Goal: Task Accomplishment & Management: Complete application form

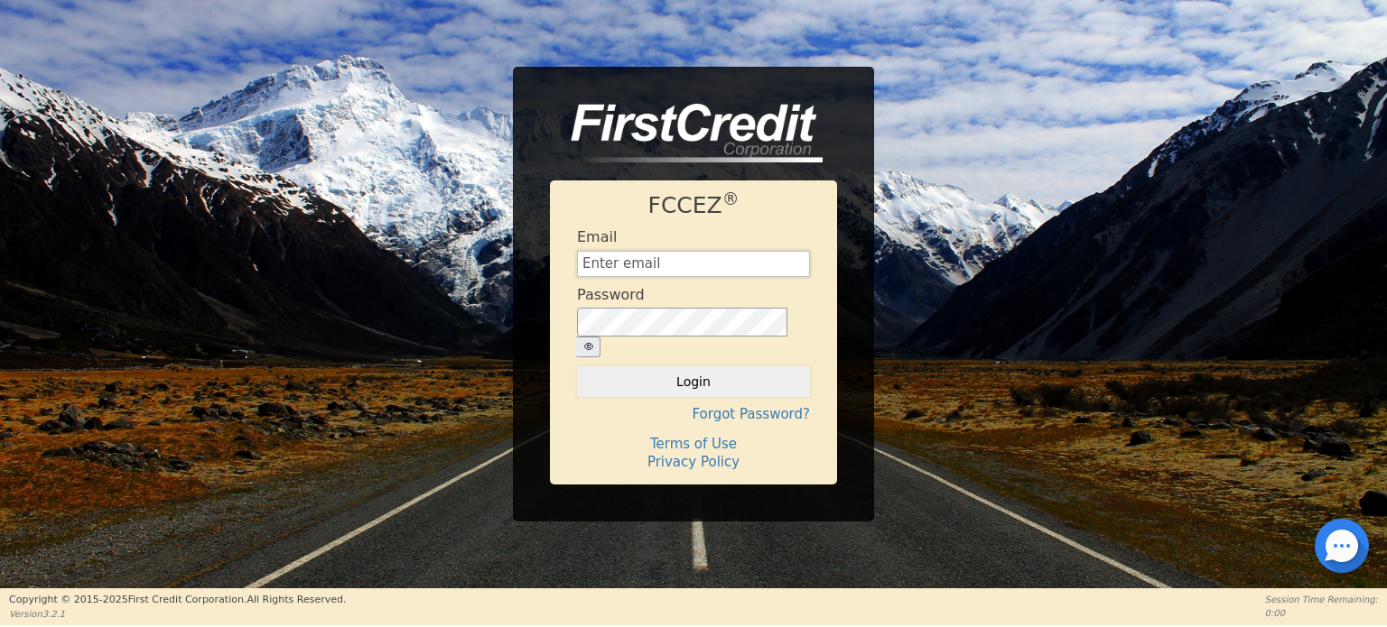
click at [690, 274] on input "text" at bounding box center [693, 264] width 233 height 27
click at [718, 271] on input "text" at bounding box center [693, 264] width 233 height 27
paste input "9Ez$6REG!n@R!e!t"
type input "9Ez$6REG!n@R!e!t"
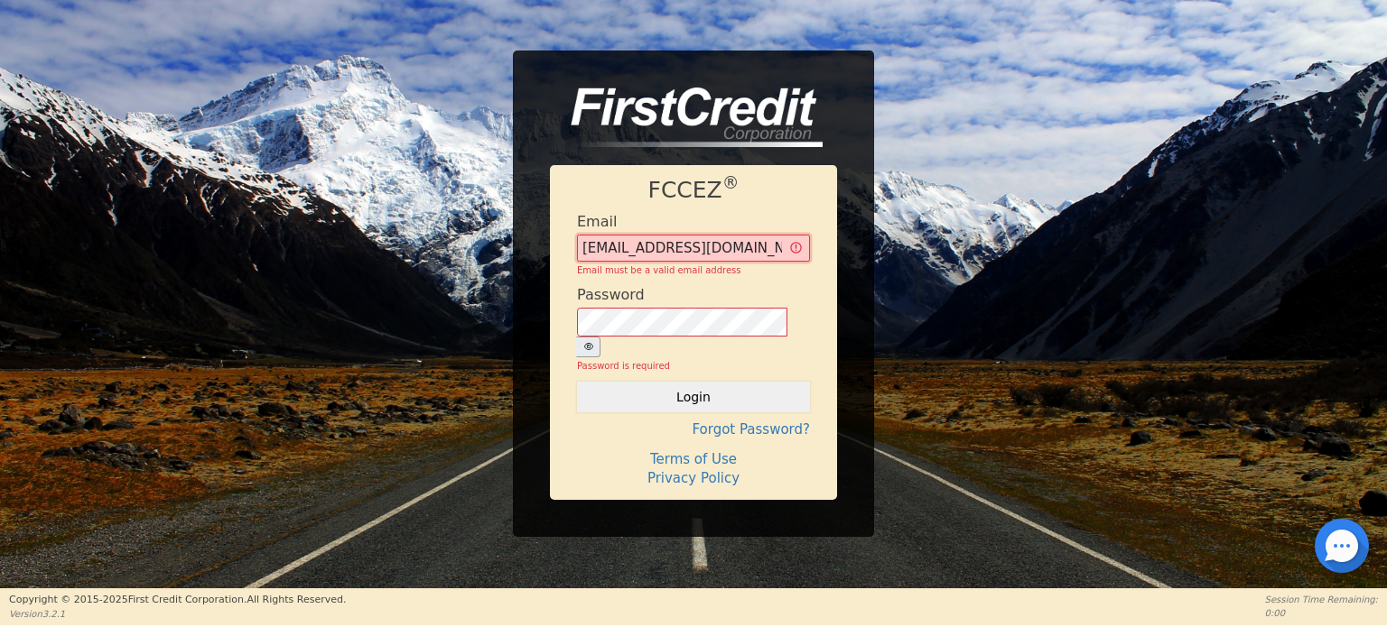
type input "[EMAIL_ADDRESS][DOMAIN_NAME]"
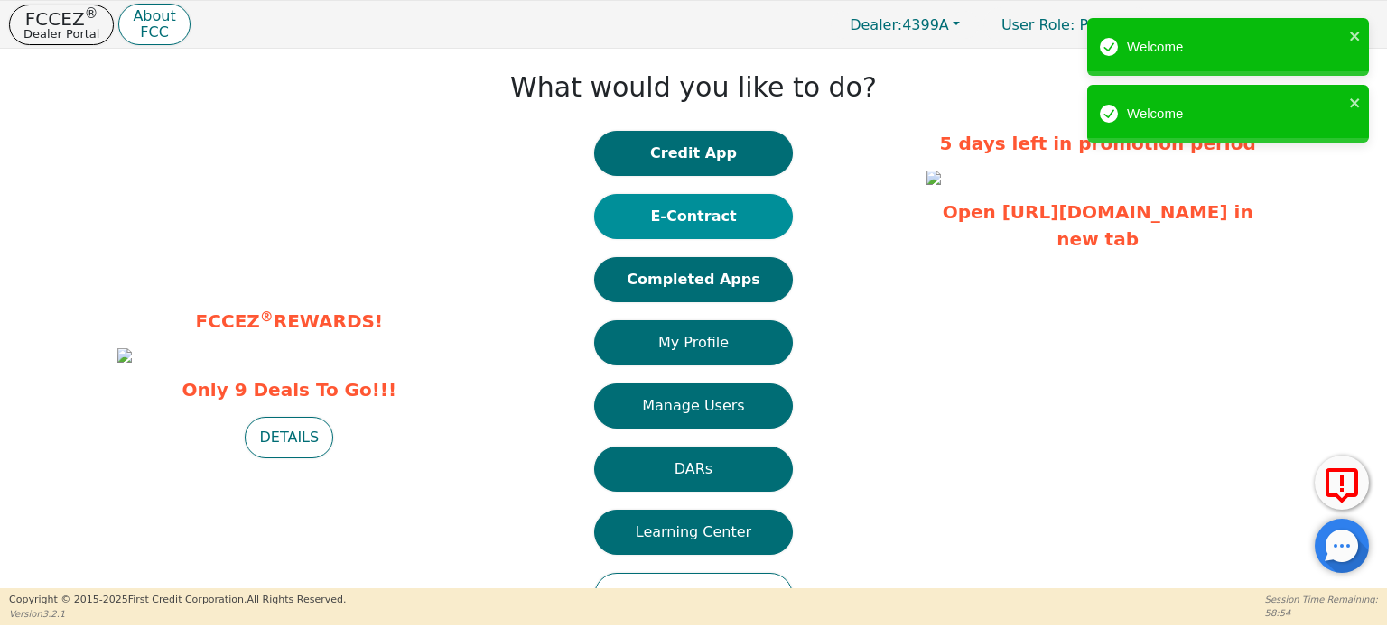
click at [724, 213] on button "E-Contract" at bounding box center [693, 216] width 199 height 45
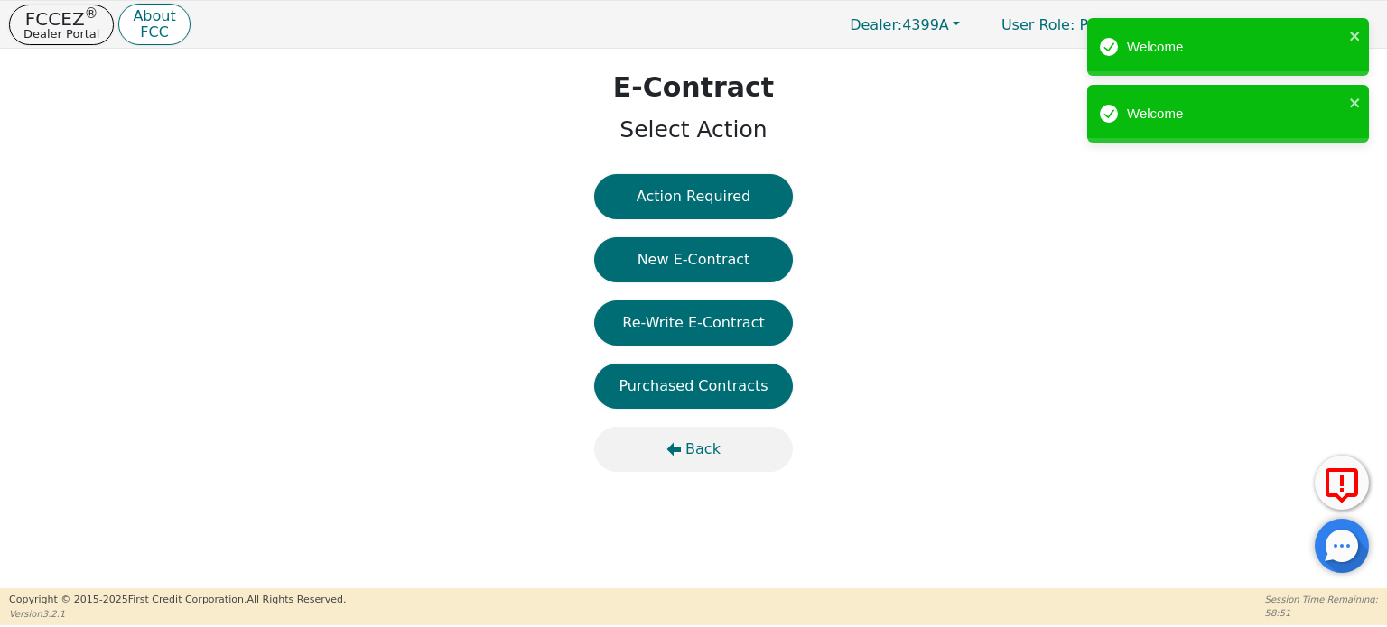
click at [695, 461] on button "Back" at bounding box center [693, 449] width 199 height 45
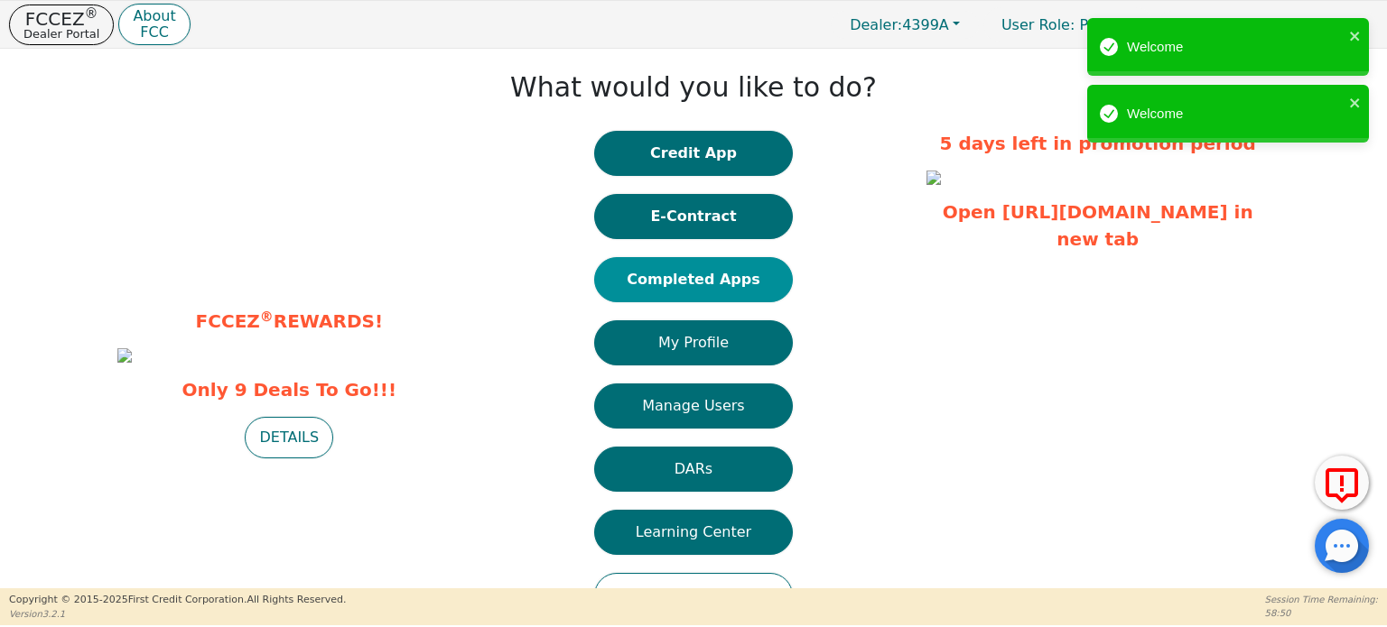
click at [697, 280] on button "Completed Apps" at bounding box center [693, 279] width 199 height 45
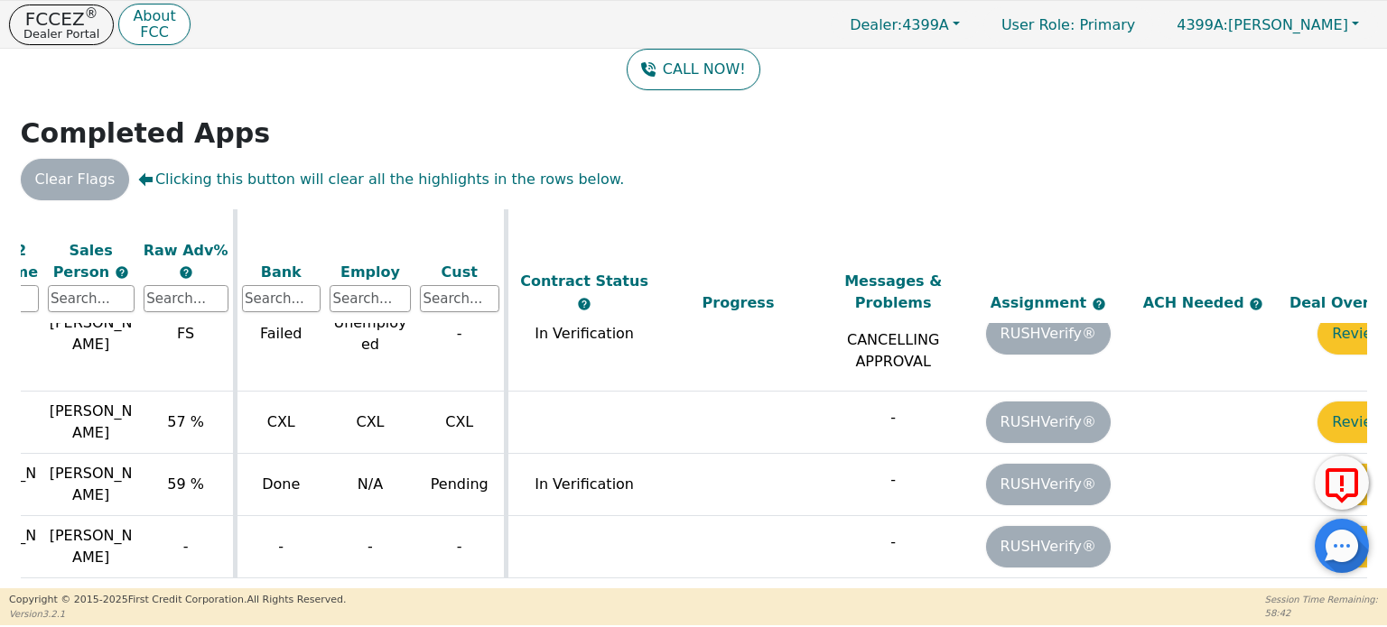
scroll to position [960, 632]
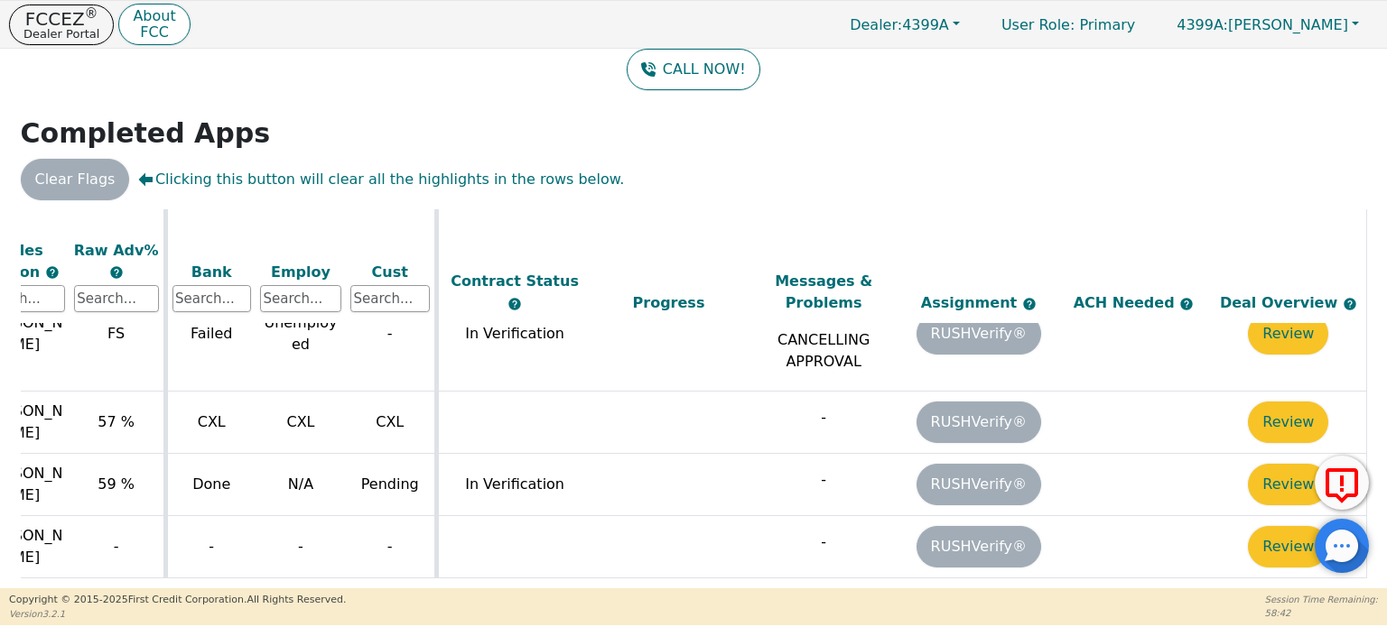
click at [1284, 526] on button "Review" at bounding box center [1288, 547] width 80 height 42
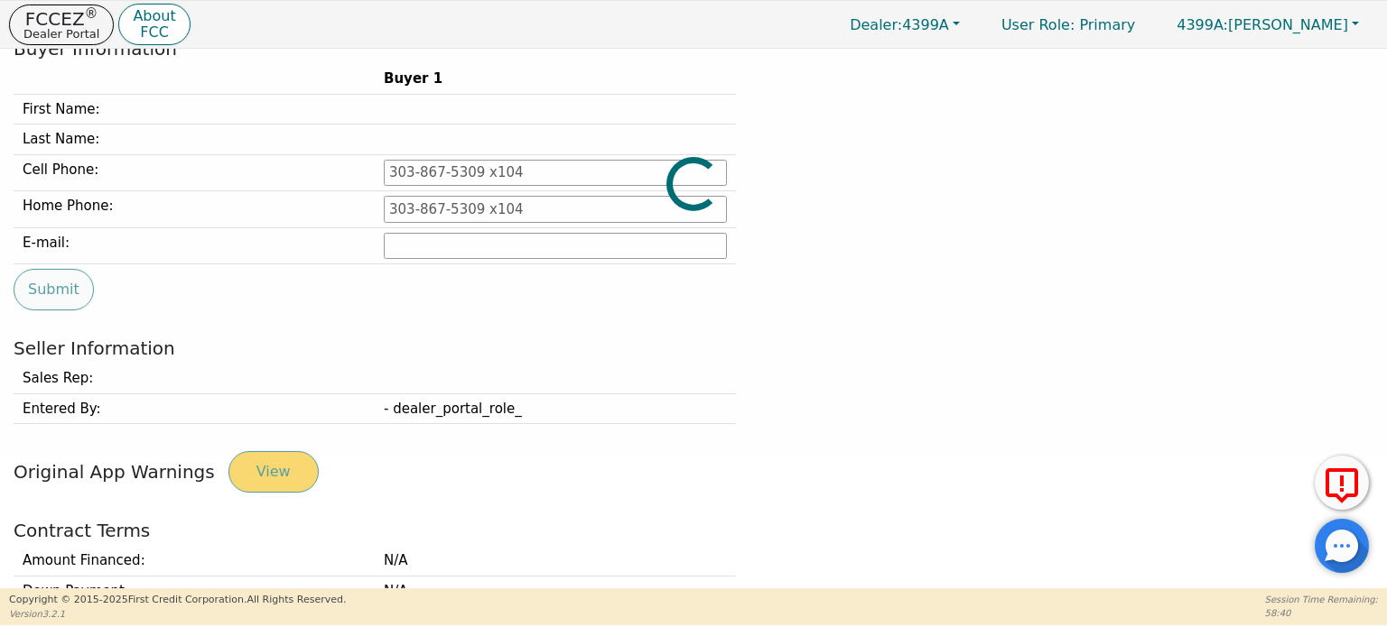
type input "[PHONE_NUMBER]"
type input "[EMAIL_ADDRESS][DOMAIN_NAME]"
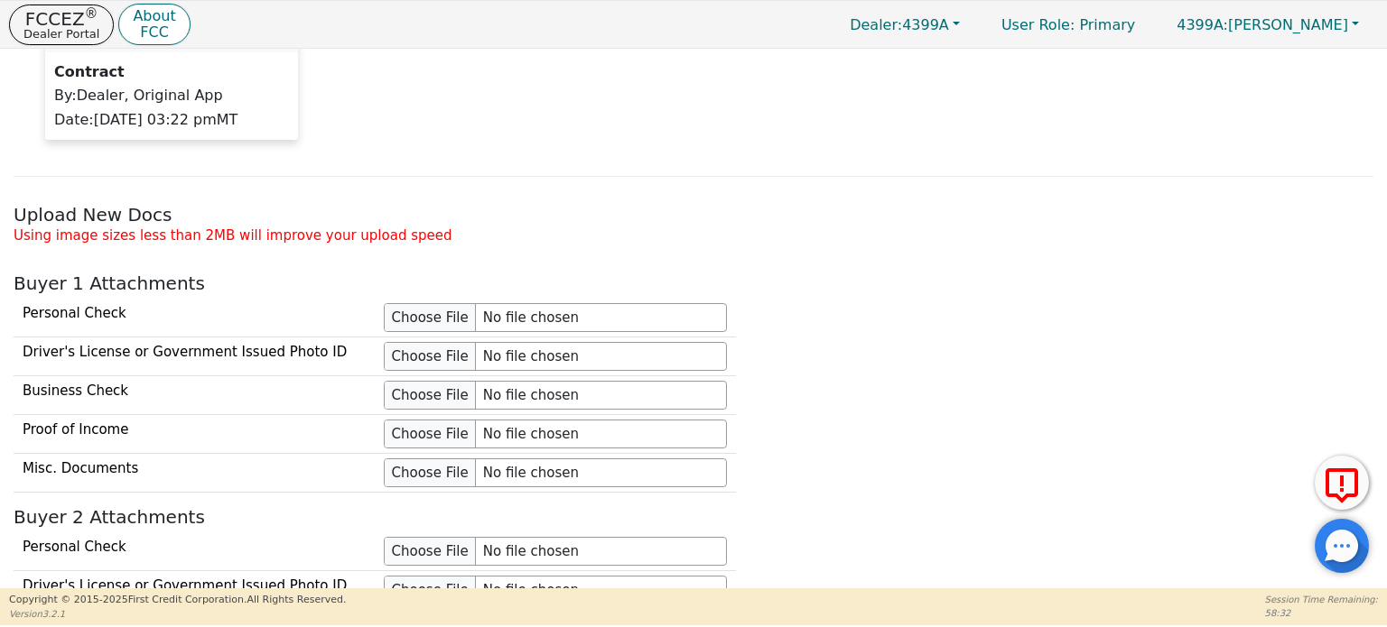
scroll to position [1579, 0]
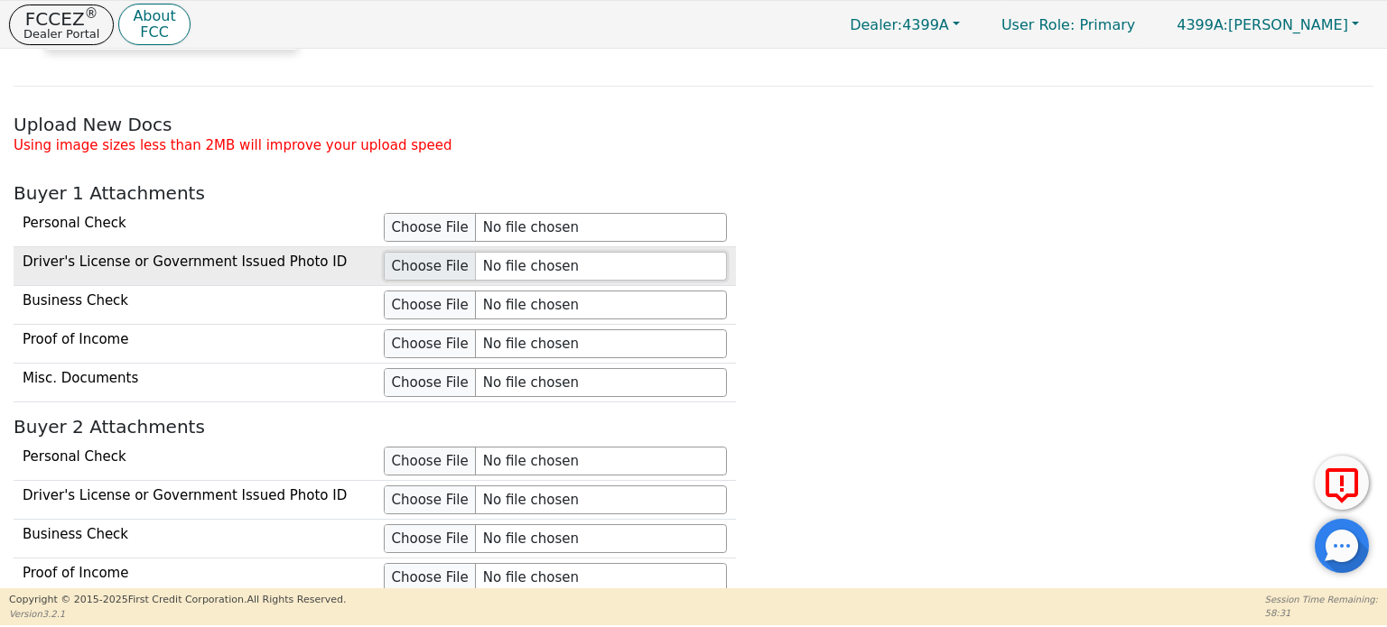
click at [433, 255] on input "file" at bounding box center [555, 266] width 343 height 29
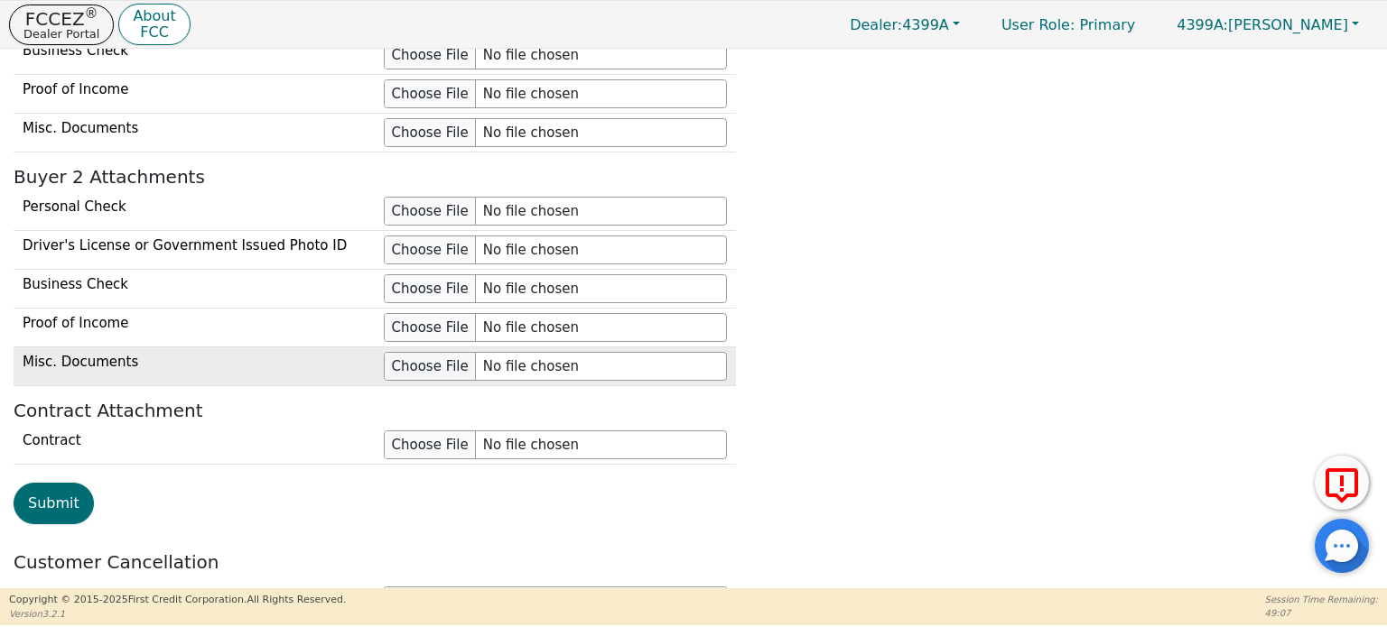
scroll to position [1940, 0]
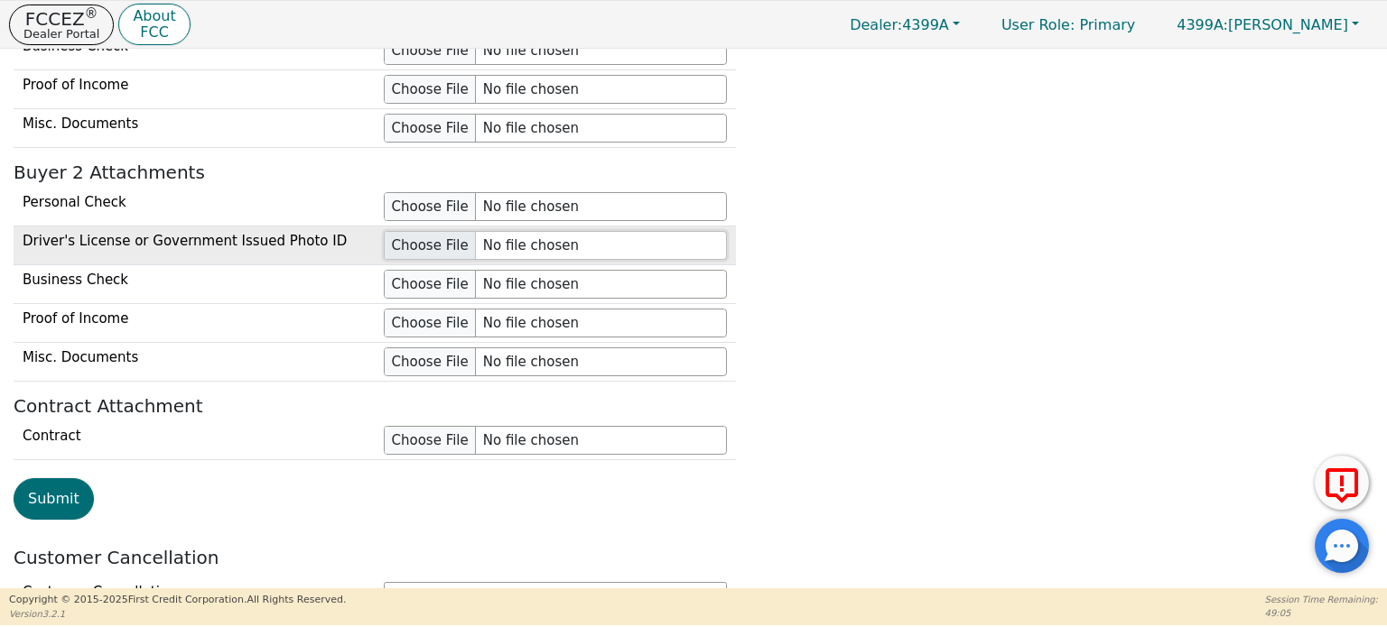
click at [424, 237] on input "file" at bounding box center [555, 245] width 343 height 29
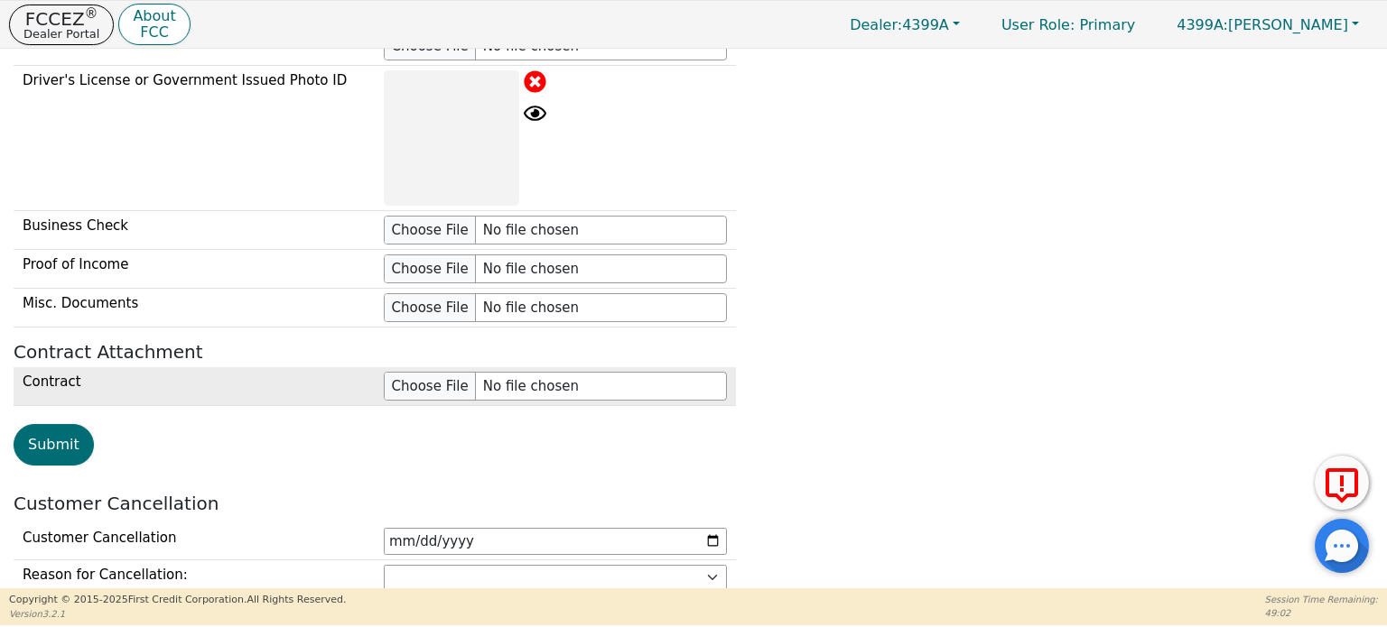
scroll to position [2197, 0]
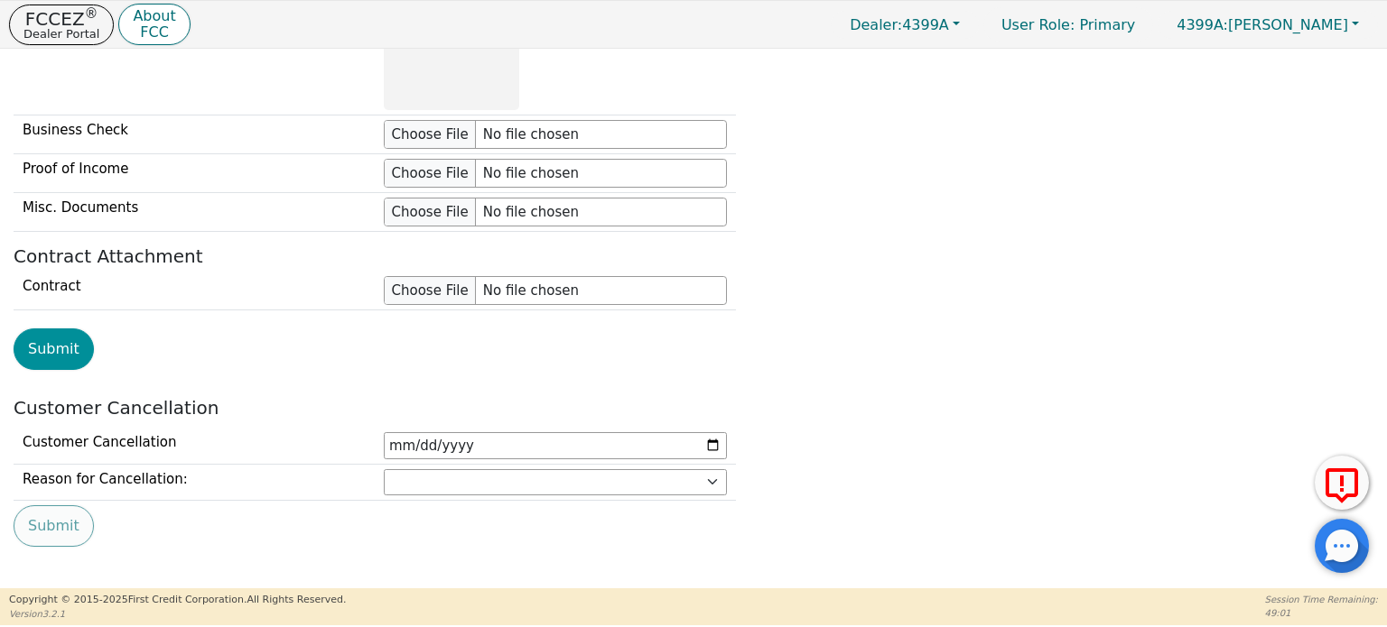
click at [40, 335] on button "Submit" at bounding box center [54, 350] width 80 height 42
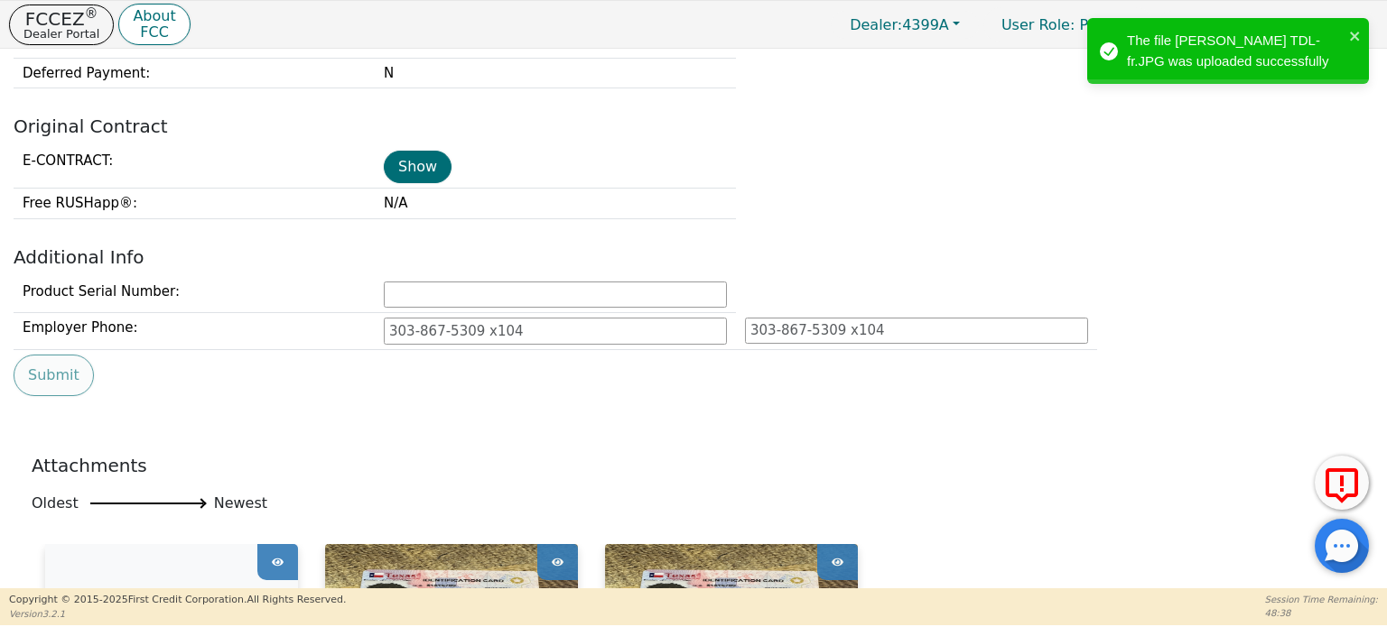
scroll to position [719, 0]
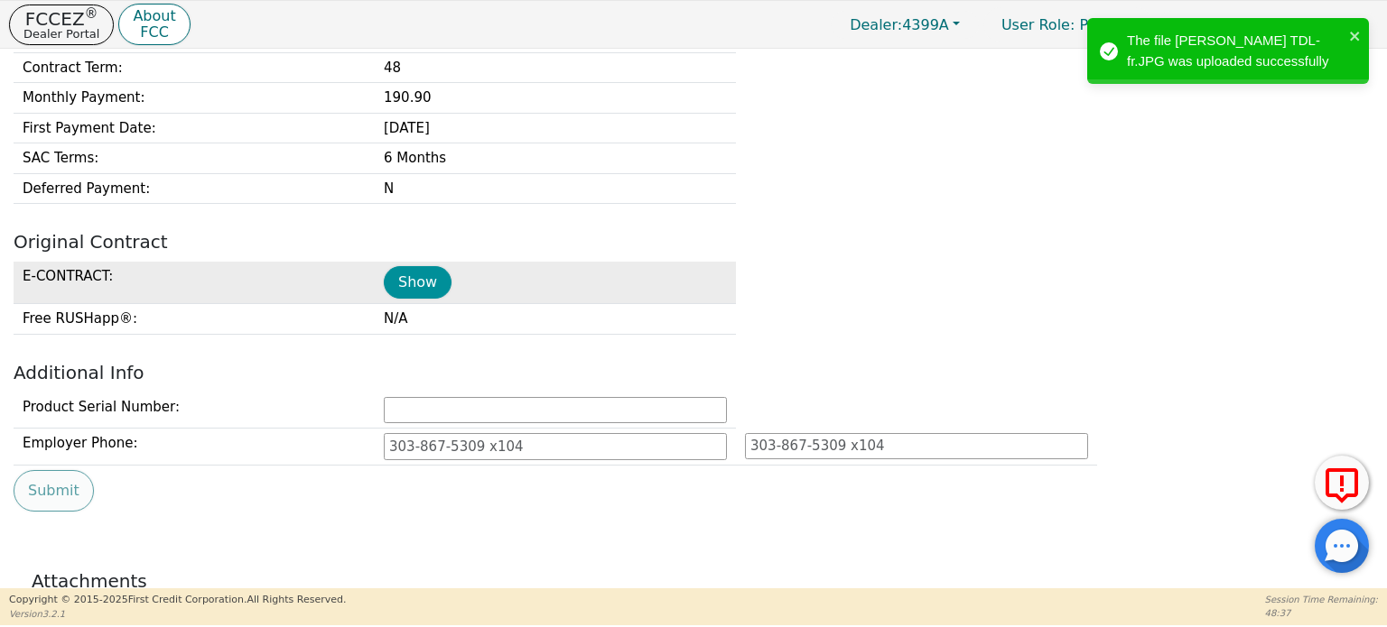
click at [410, 288] on button "Show" at bounding box center [418, 282] width 68 height 33
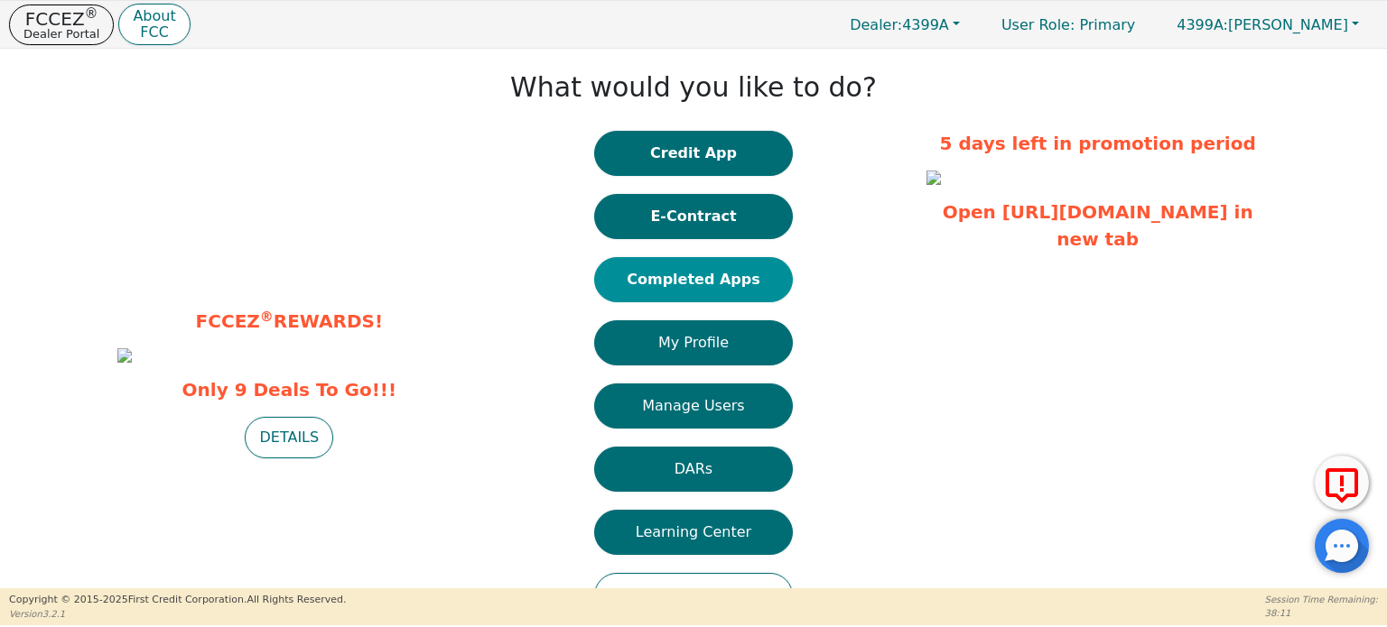
click at [687, 292] on button "Completed Apps" at bounding box center [693, 279] width 199 height 45
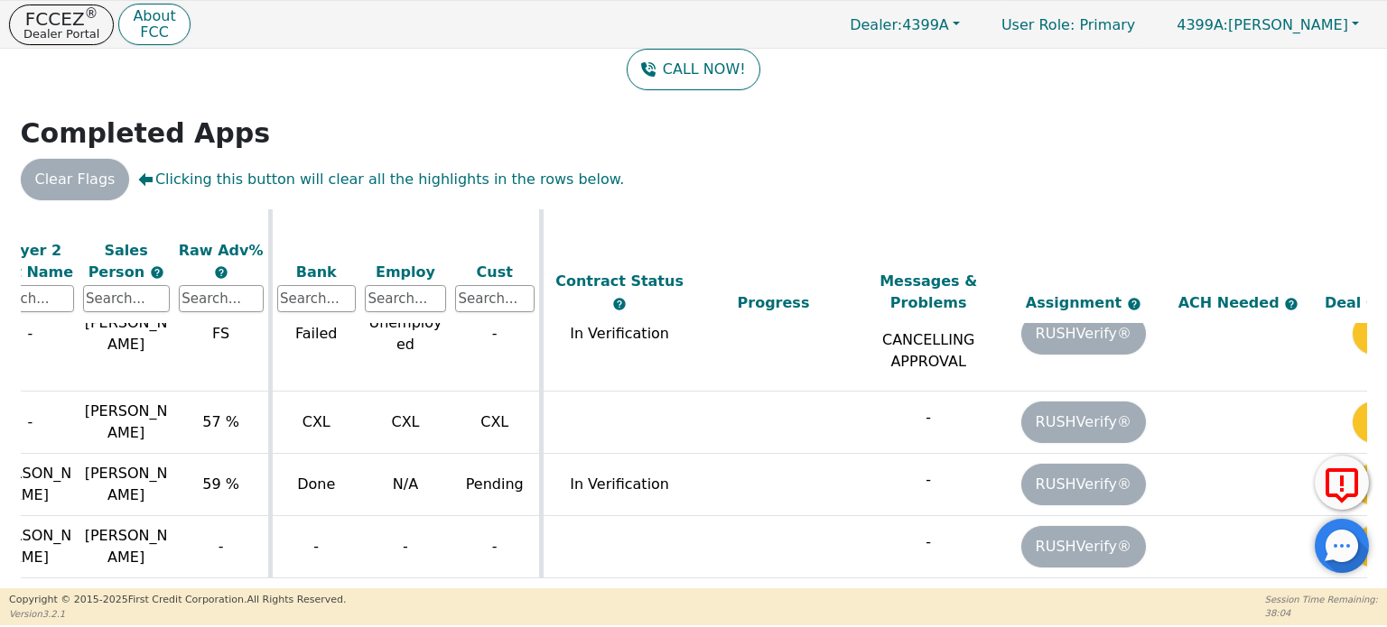
scroll to position [960, 632]
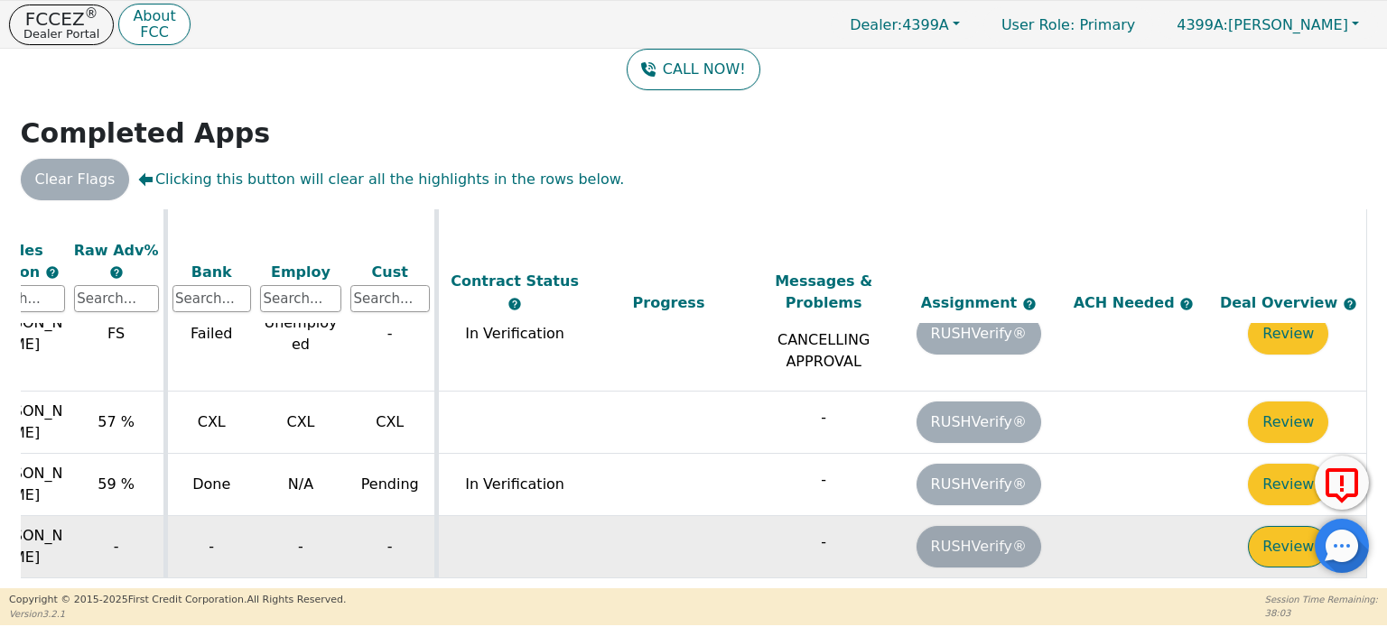
click at [1278, 526] on button "Review" at bounding box center [1288, 547] width 80 height 42
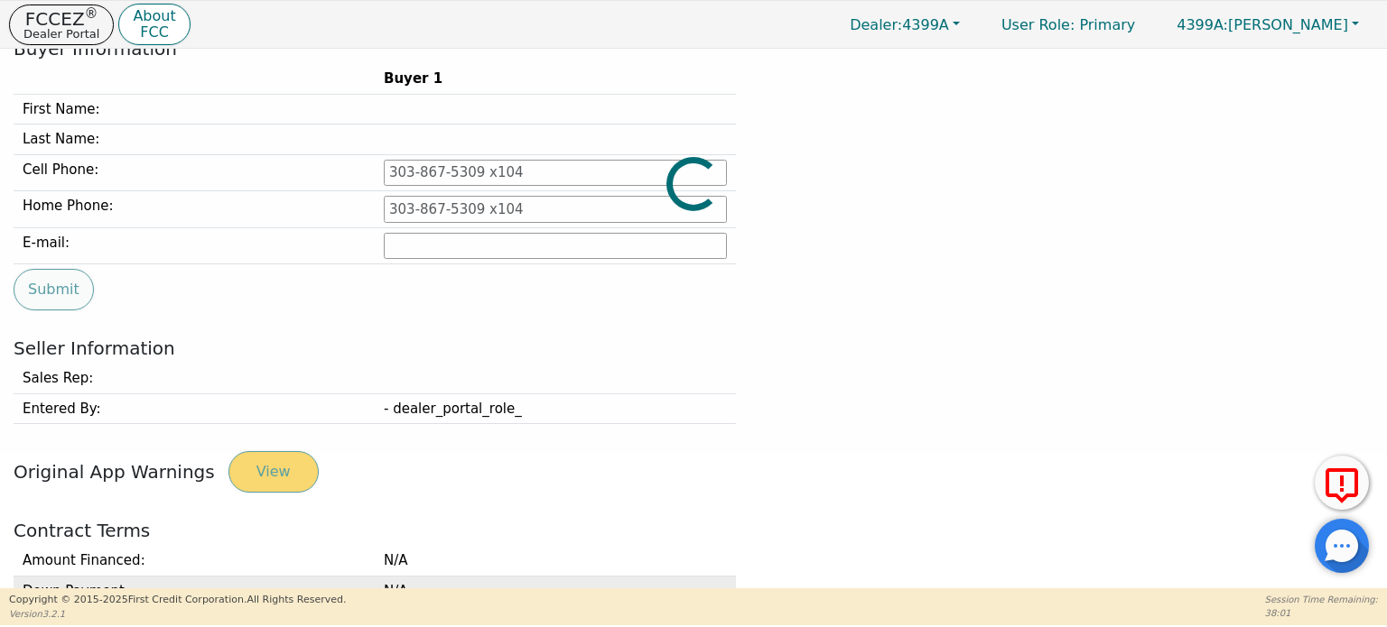
type input "[PHONE_NUMBER]"
type input "[EMAIL_ADDRESS][DOMAIN_NAME]"
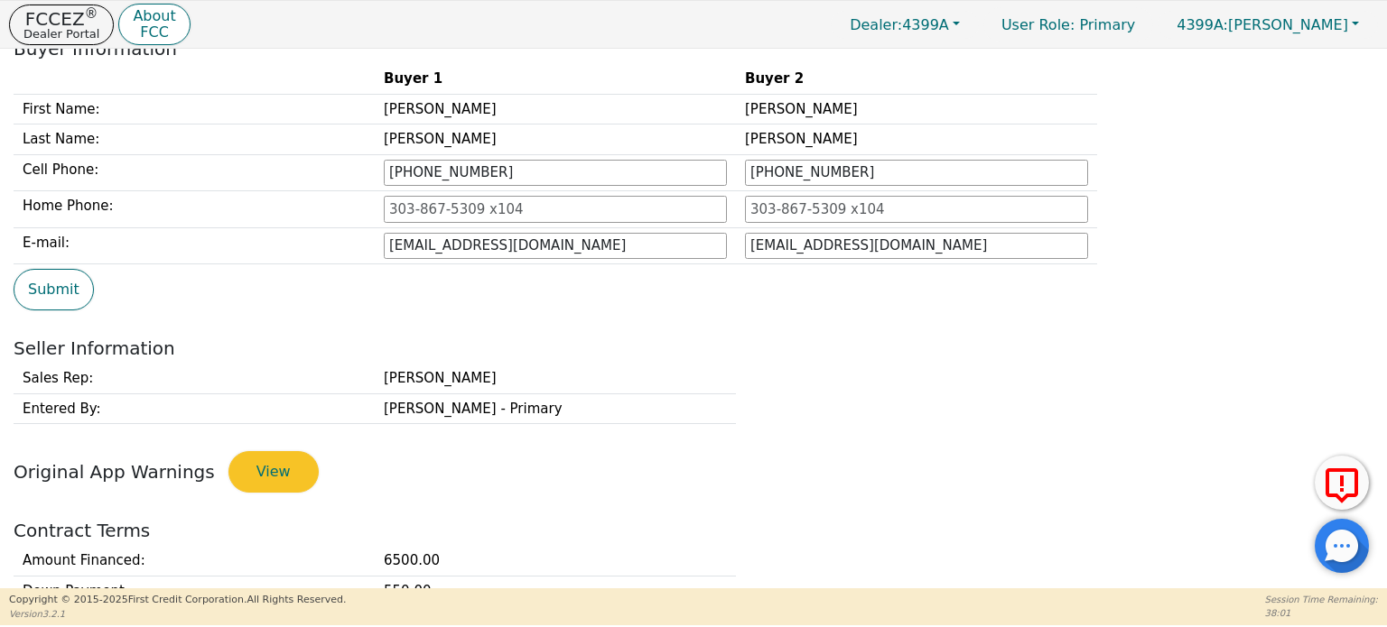
scroll to position [676, 0]
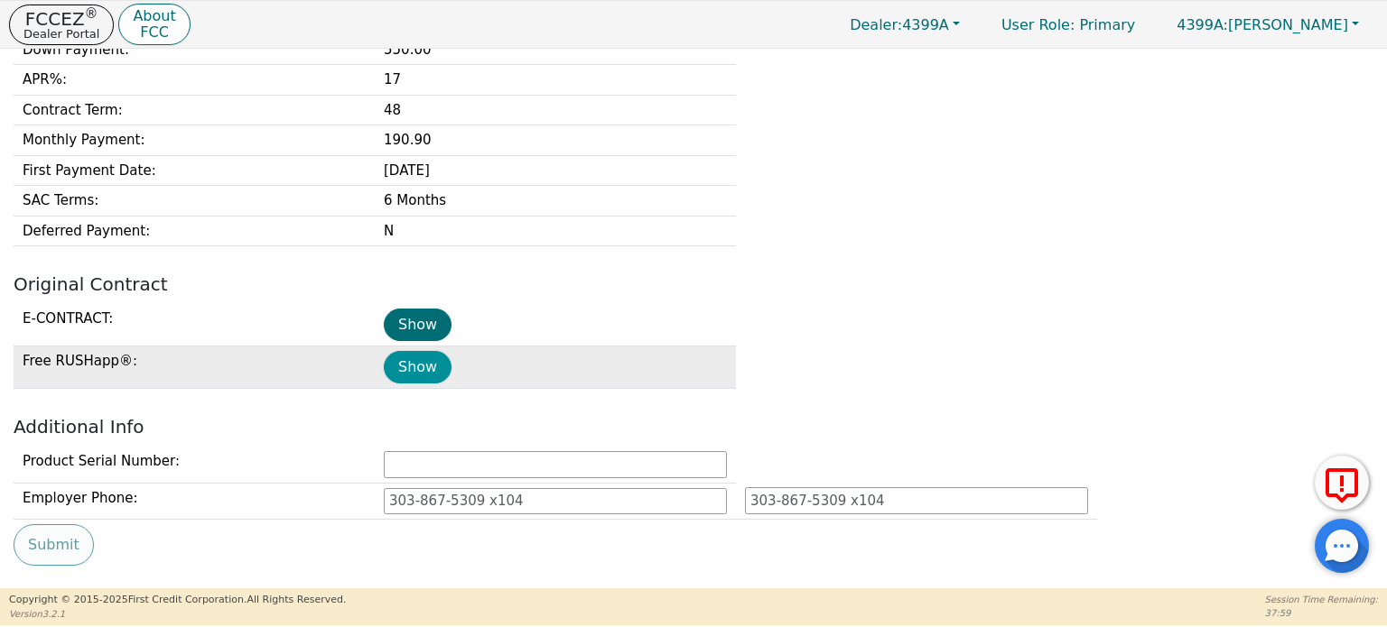
click at [405, 359] on button "Show" at bounding box center [418, 367] width 68 height 33
